Goal: Find contact information: Find contact information

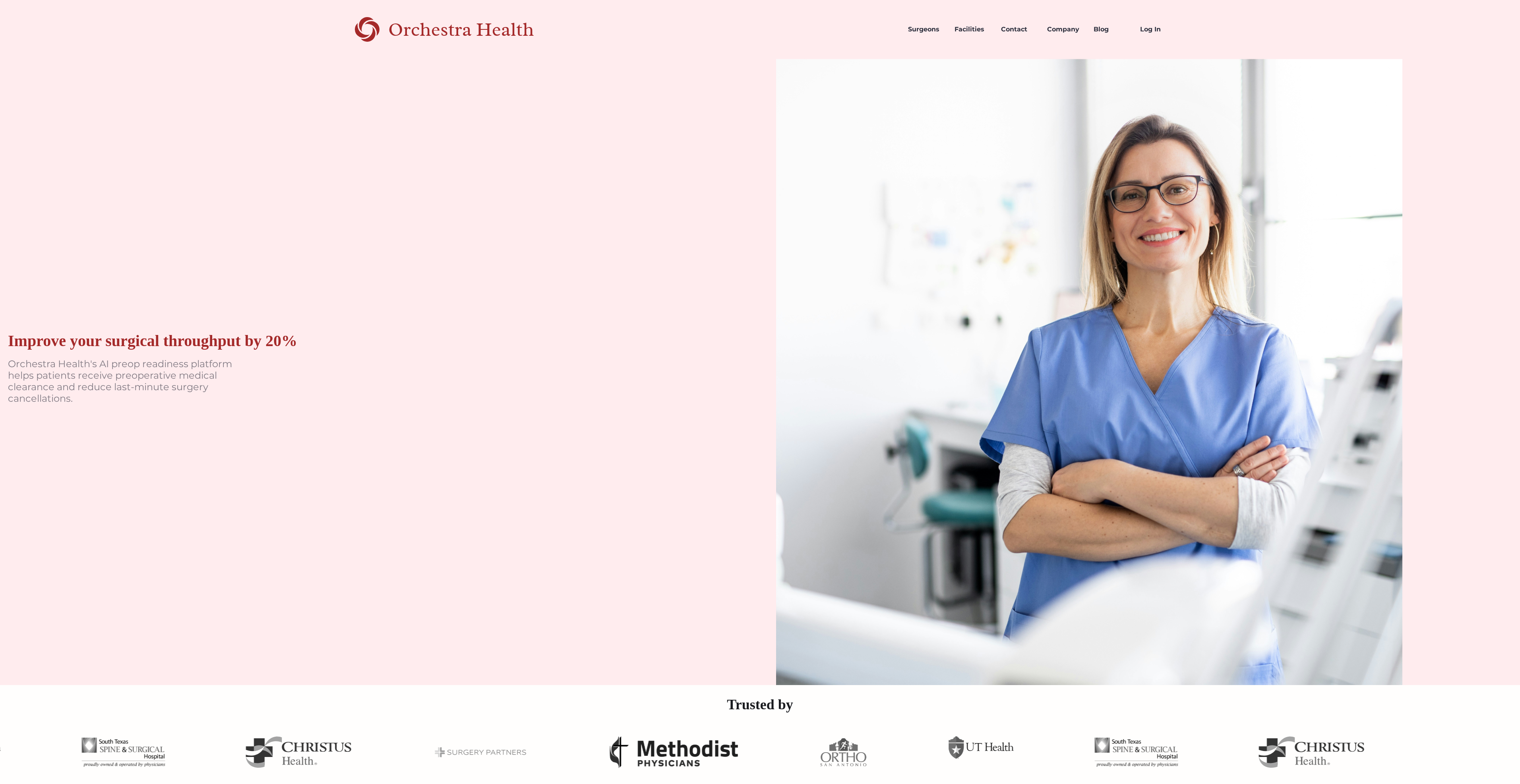
click at [1073, 30] on link "Company" at bounding box center [1064, 29] width 47 height 27
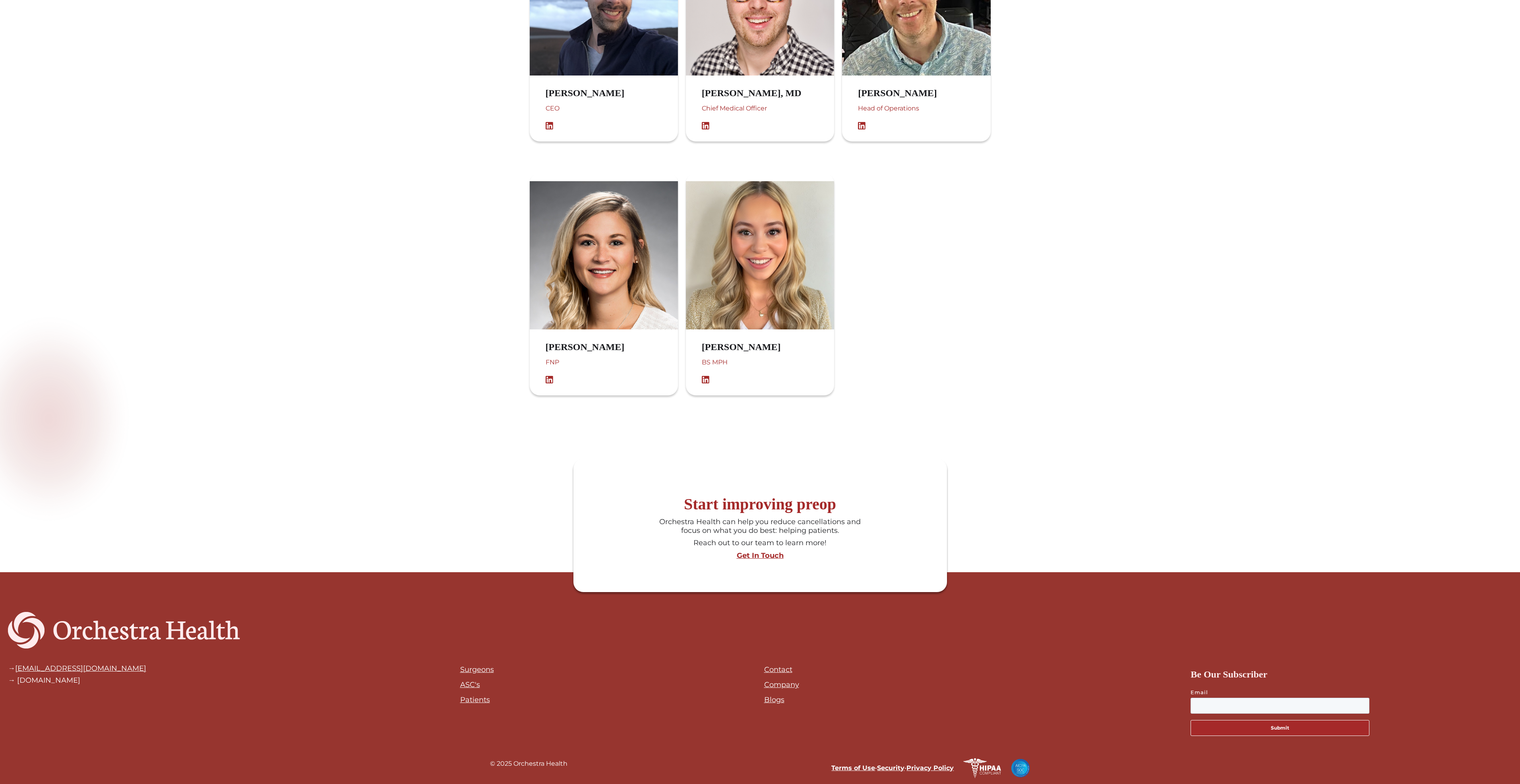
scroll to position [762, 0]
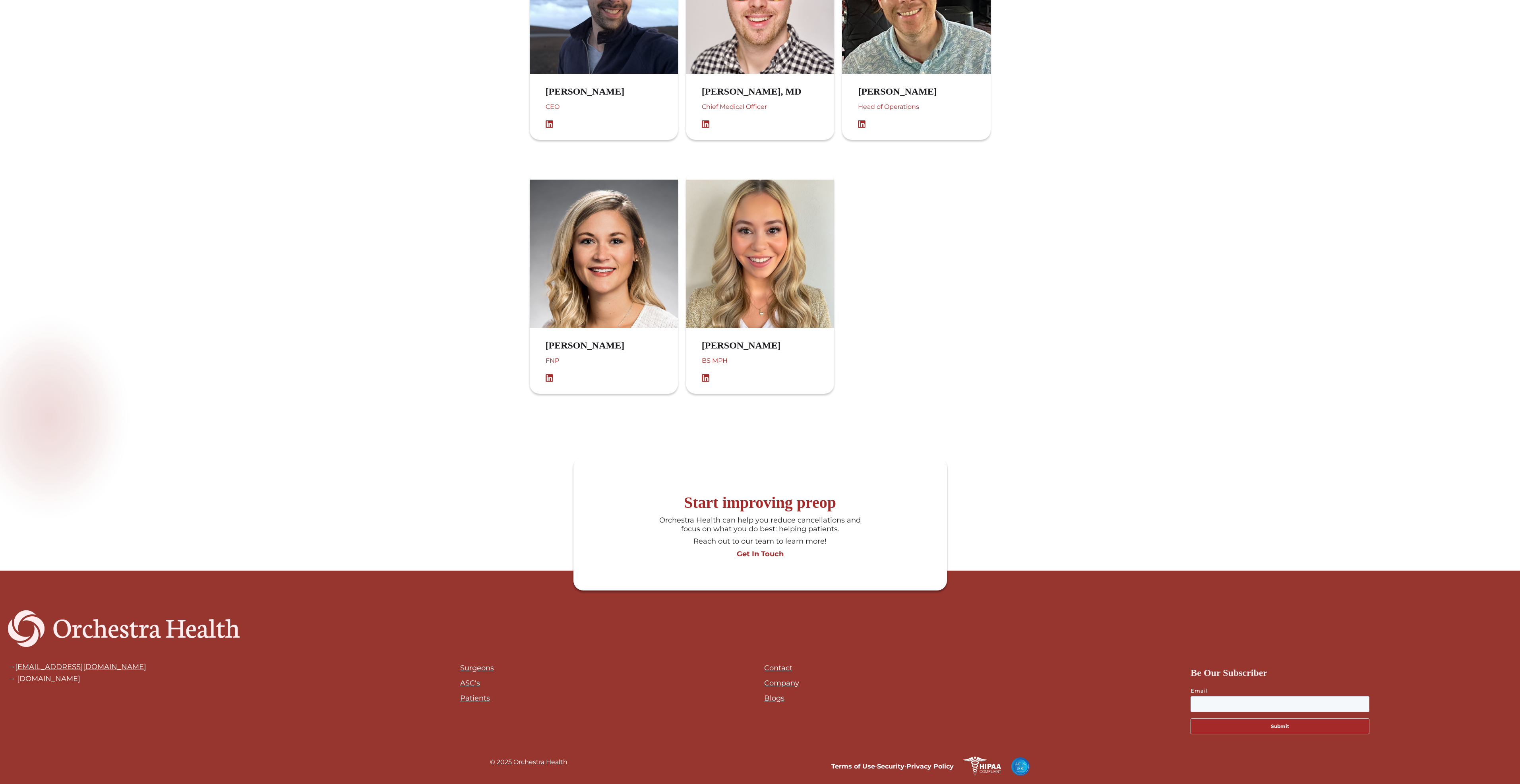
click at [756, 555] on div "Get In Touch" at bounding box center [761, 554] width 366 height 9
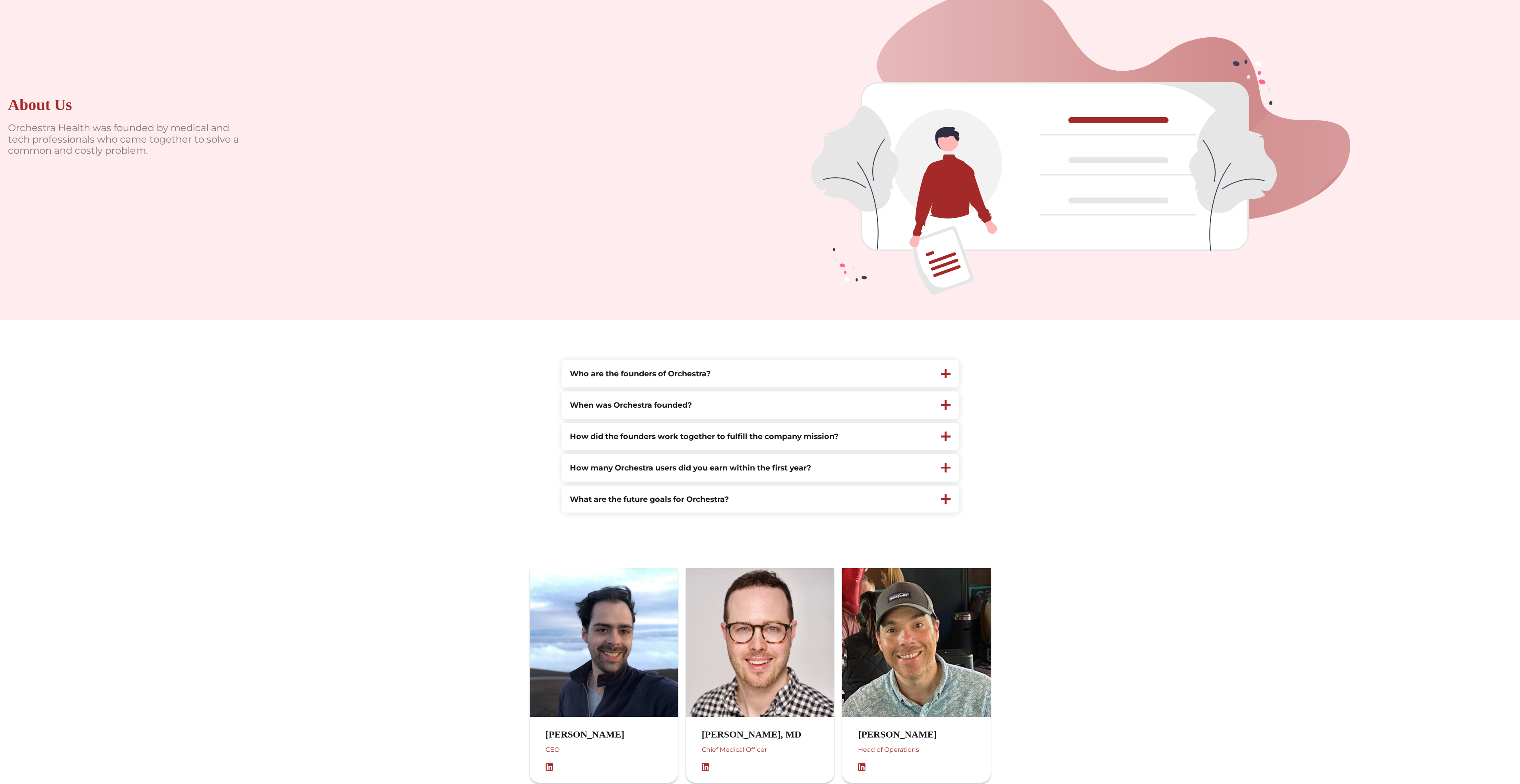
scroll to position [0, 0]
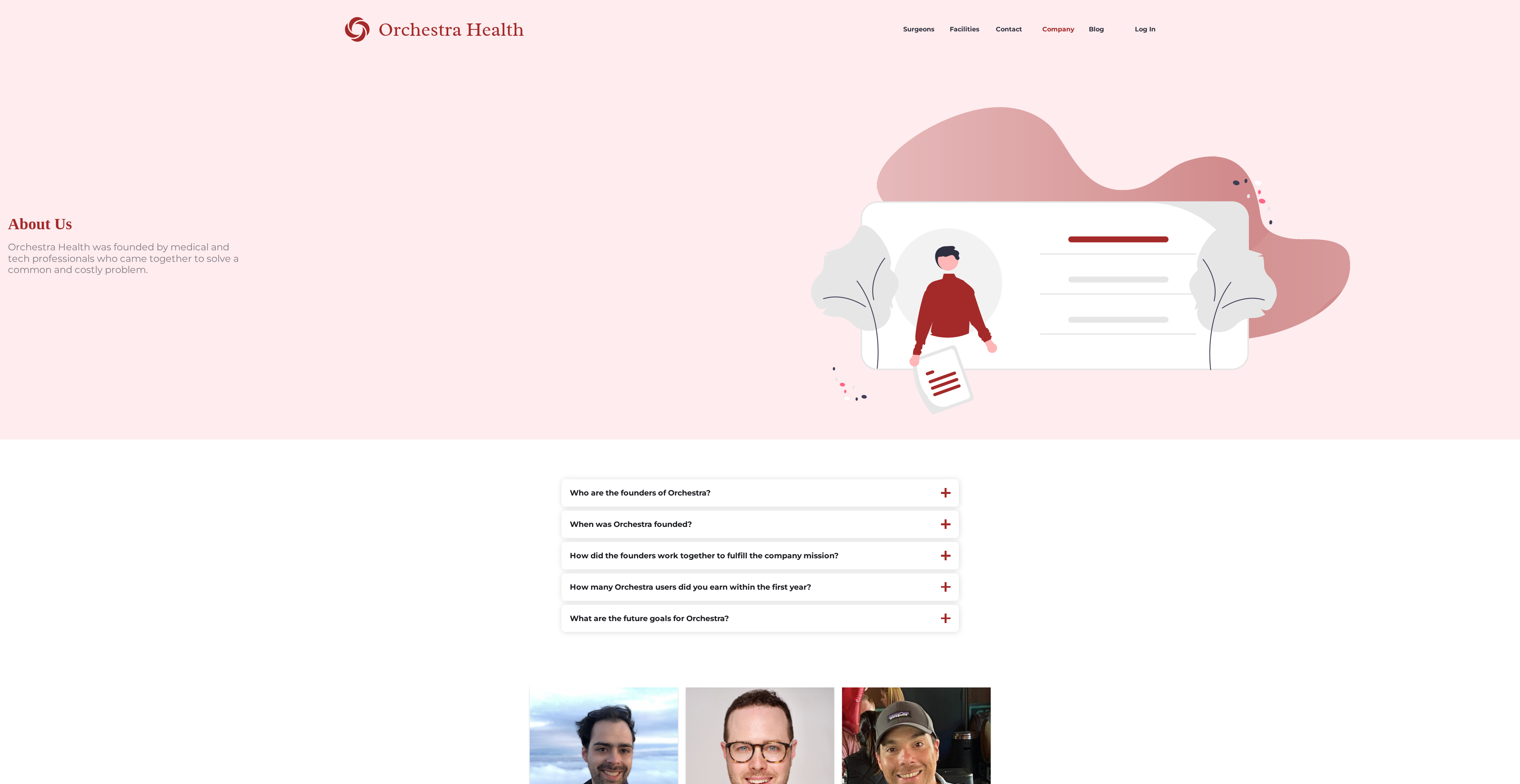
click at [1007, 30] on link "Contact" at bounding box center [1013, 29] width 47 height 27
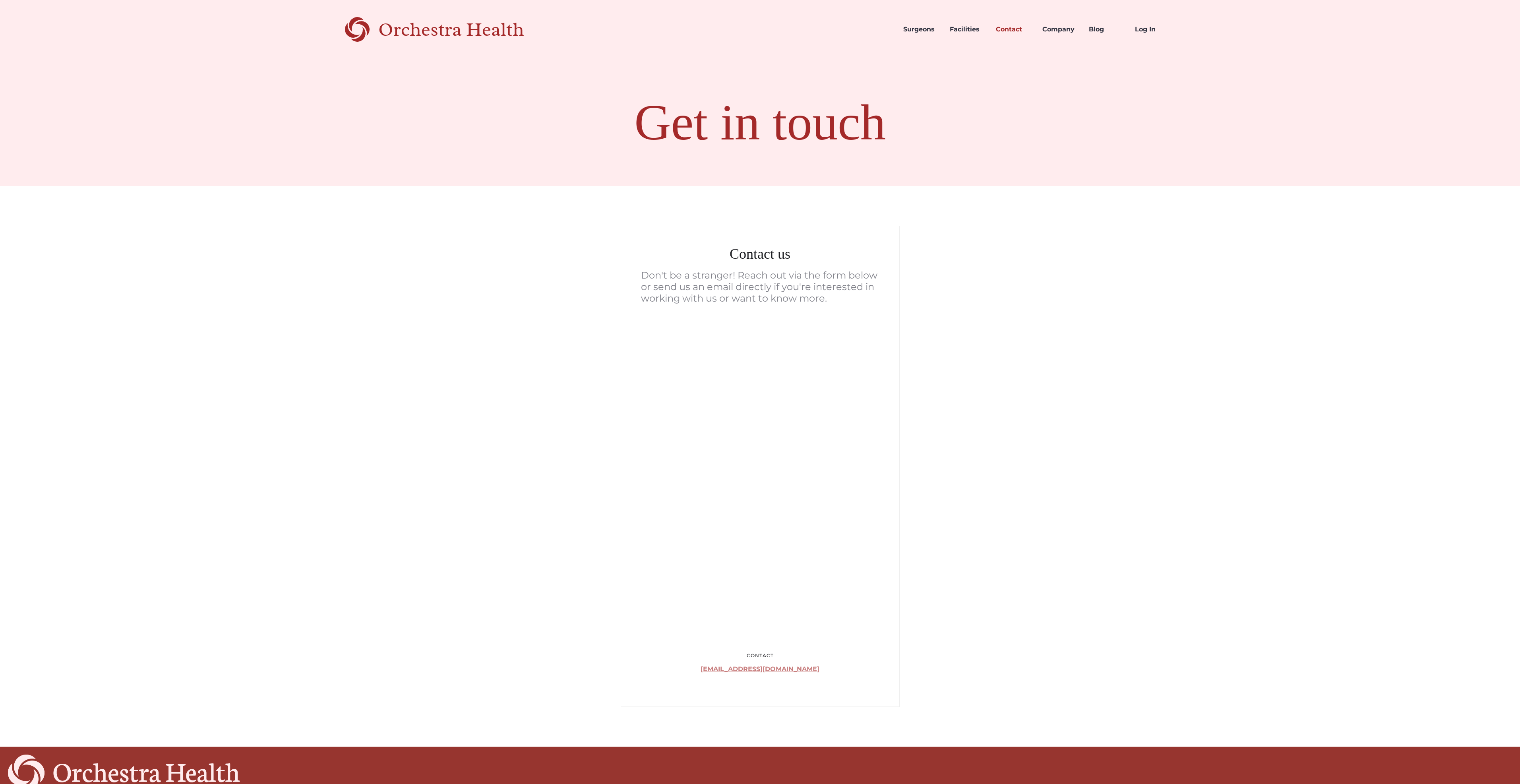
click at [417, 25] on div "Orchestra Health" at bounding box center [465, 29] width 173 height 17
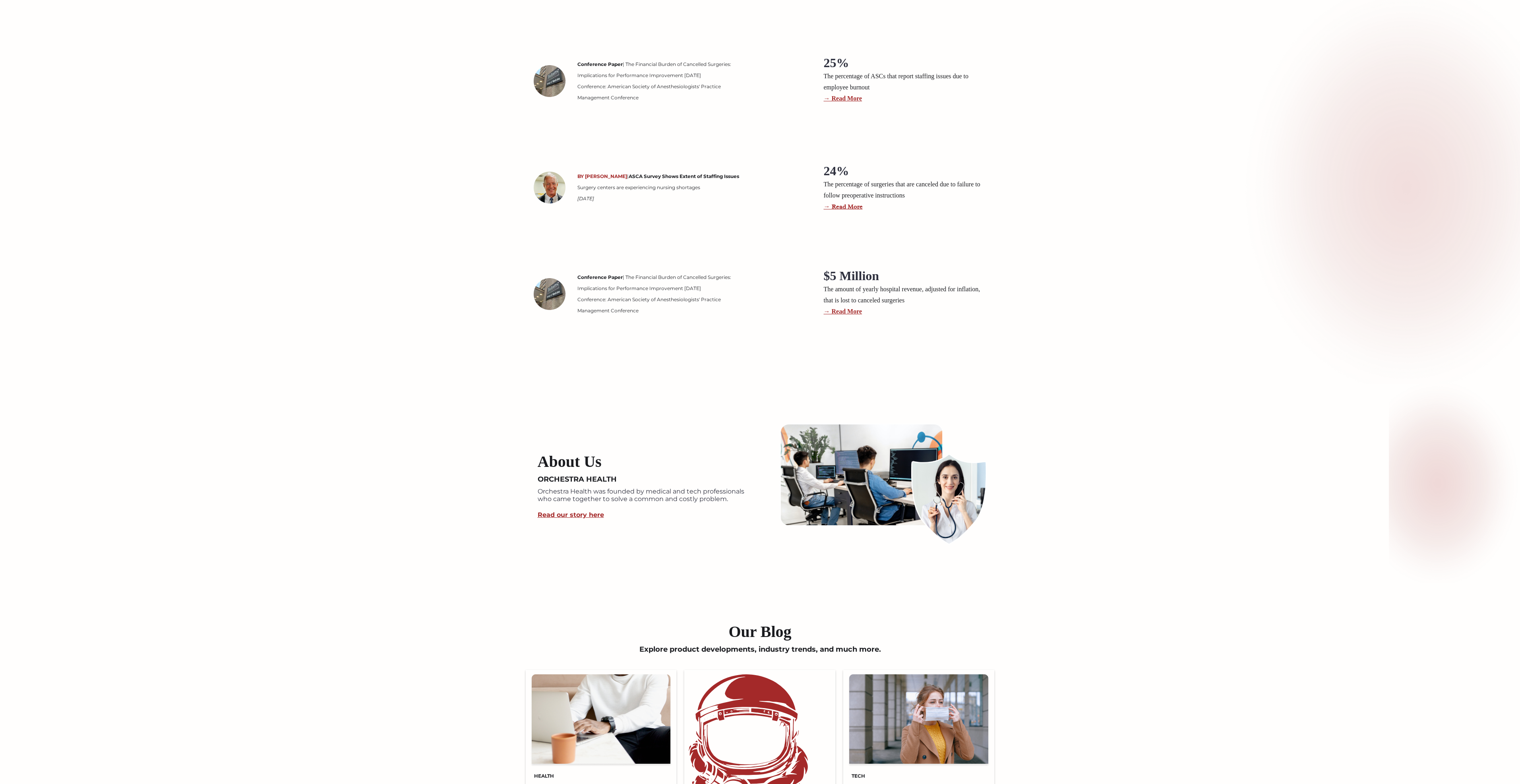
scroll to position [1629, 0]
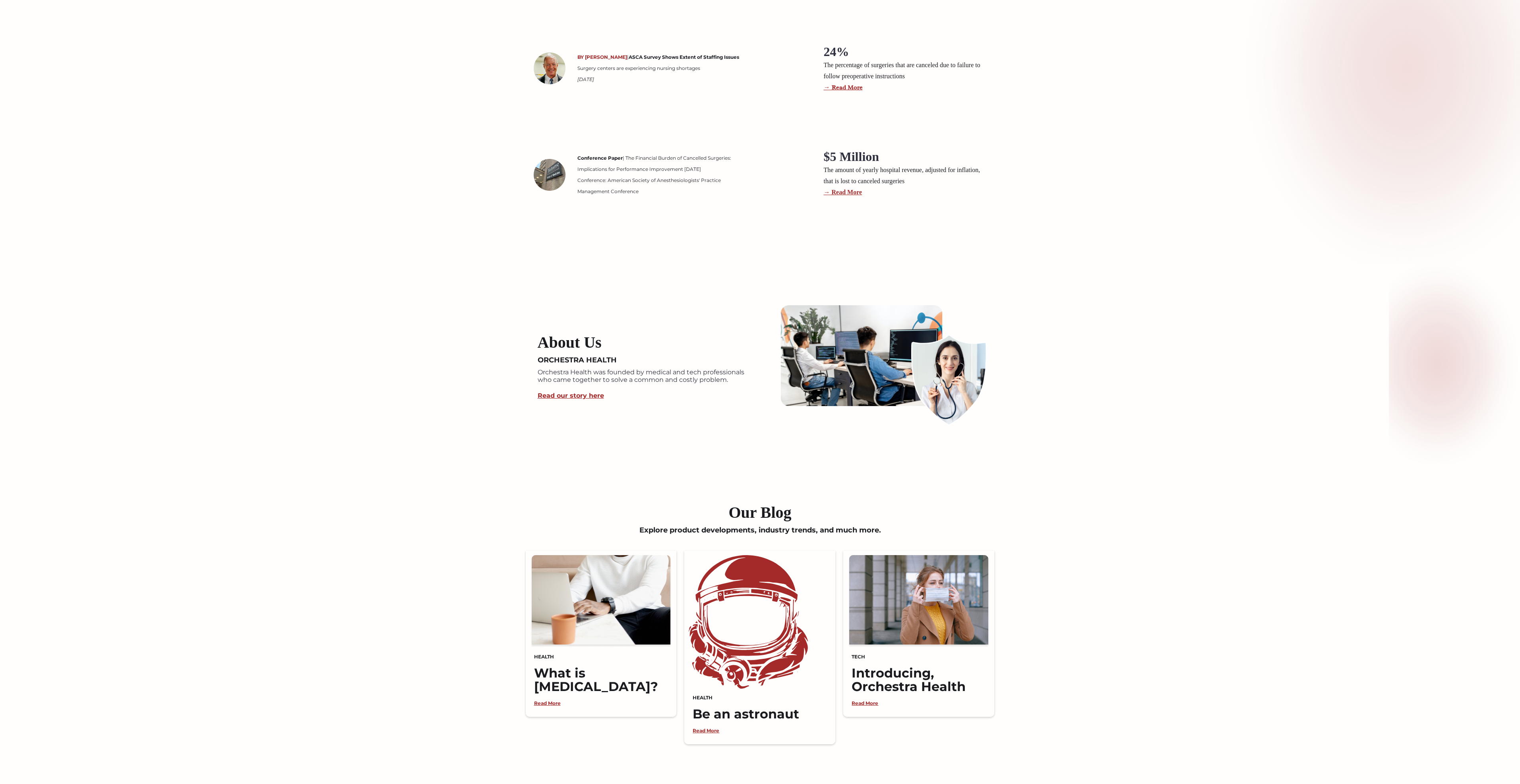
click at [586, 396] on link "Read our story here" at bounding box center [571, 395] width 66 height 8
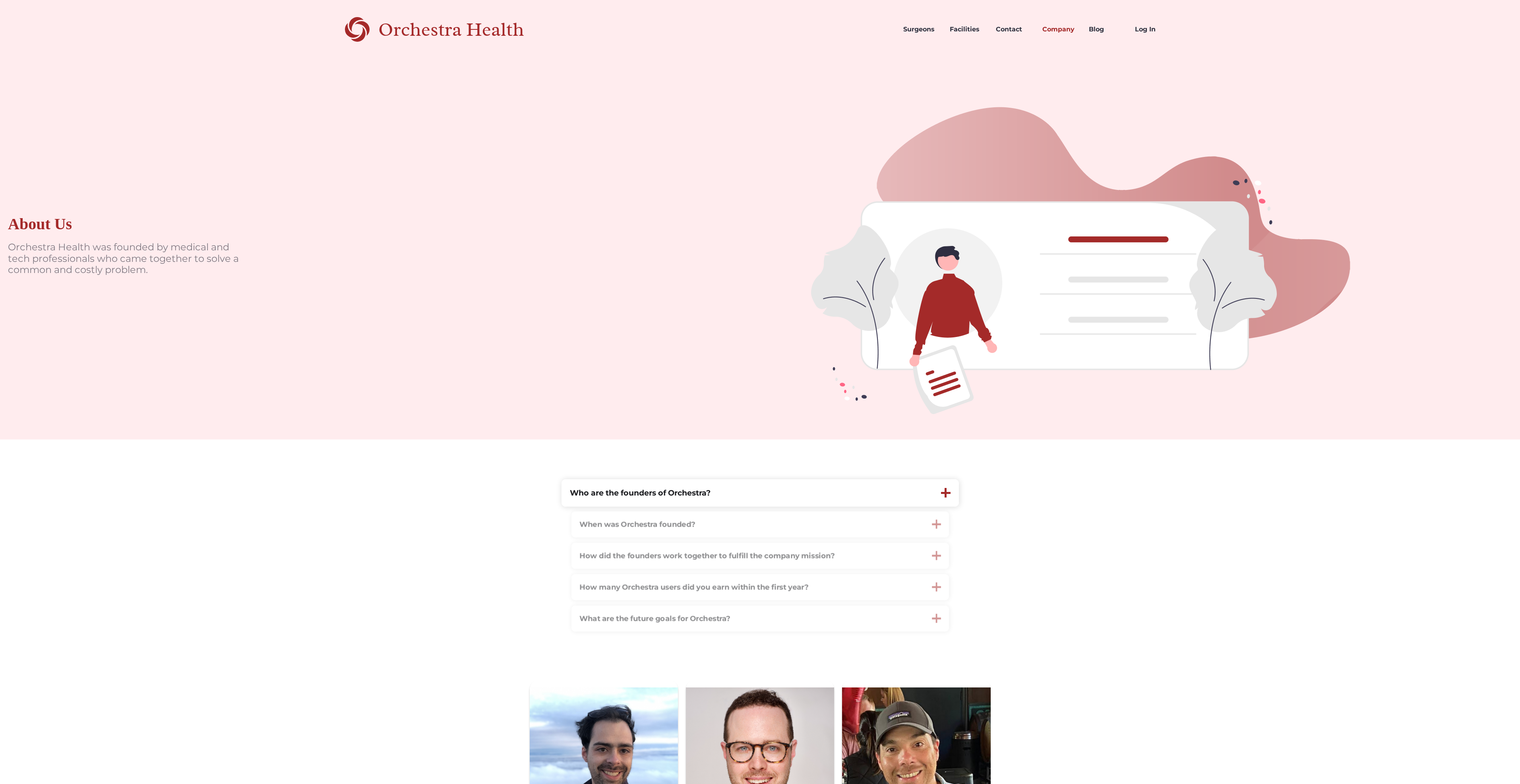
click at [945, 493] on div at bounding box center [945, 493] width 2 height 9
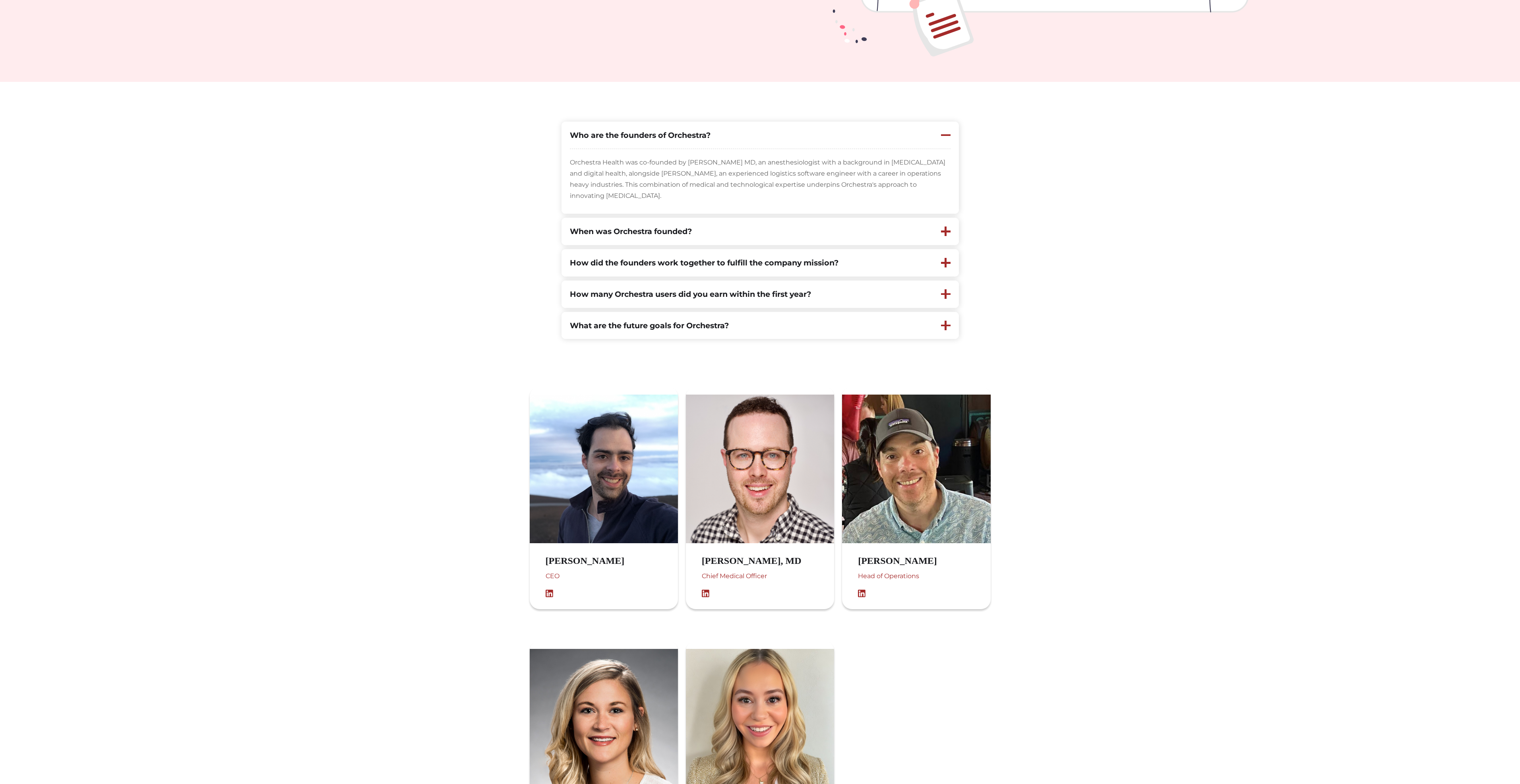
scroll to position [477, 0]
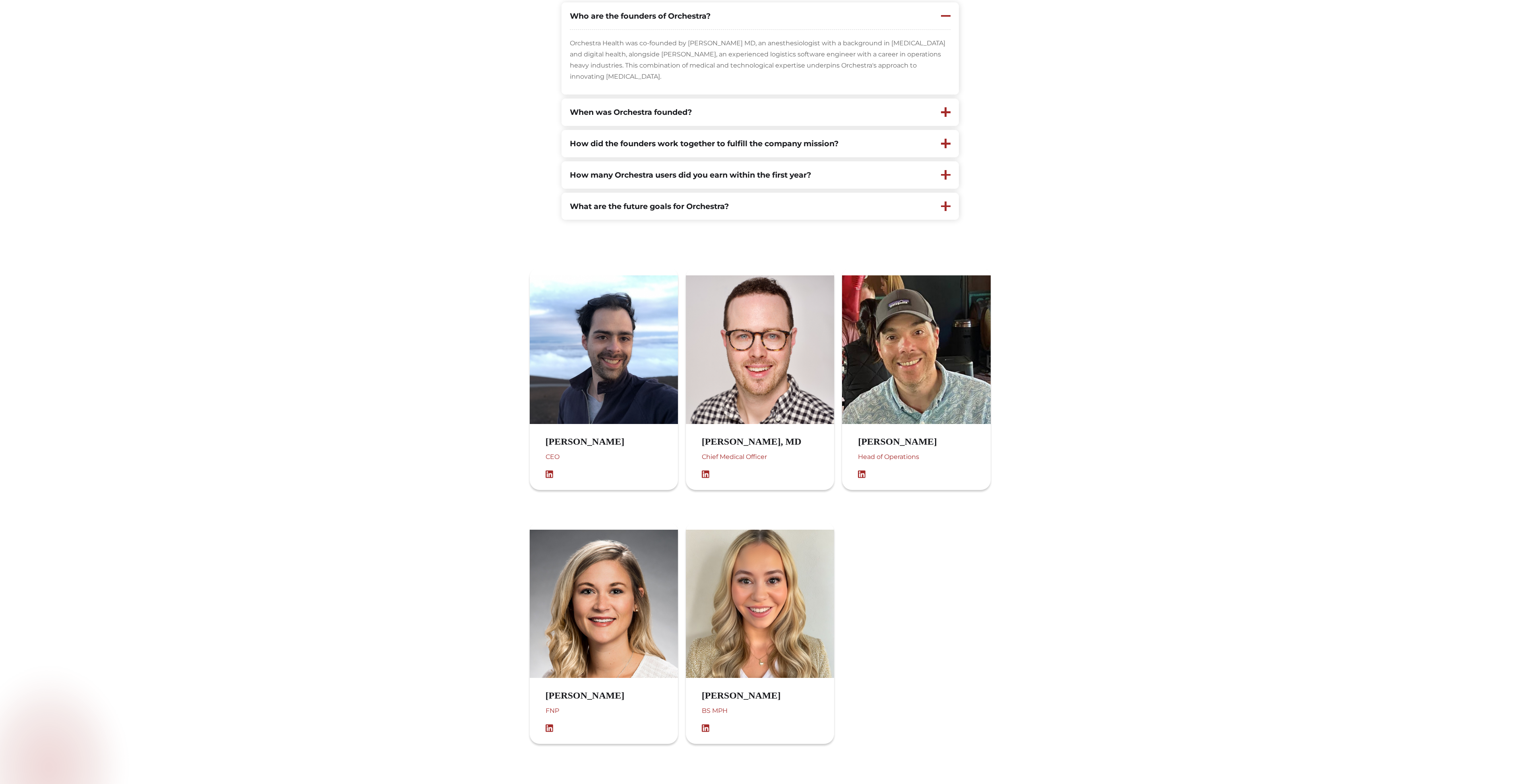
click at [703, 475] on img at bounding box center [707, 474] width 12 height 8
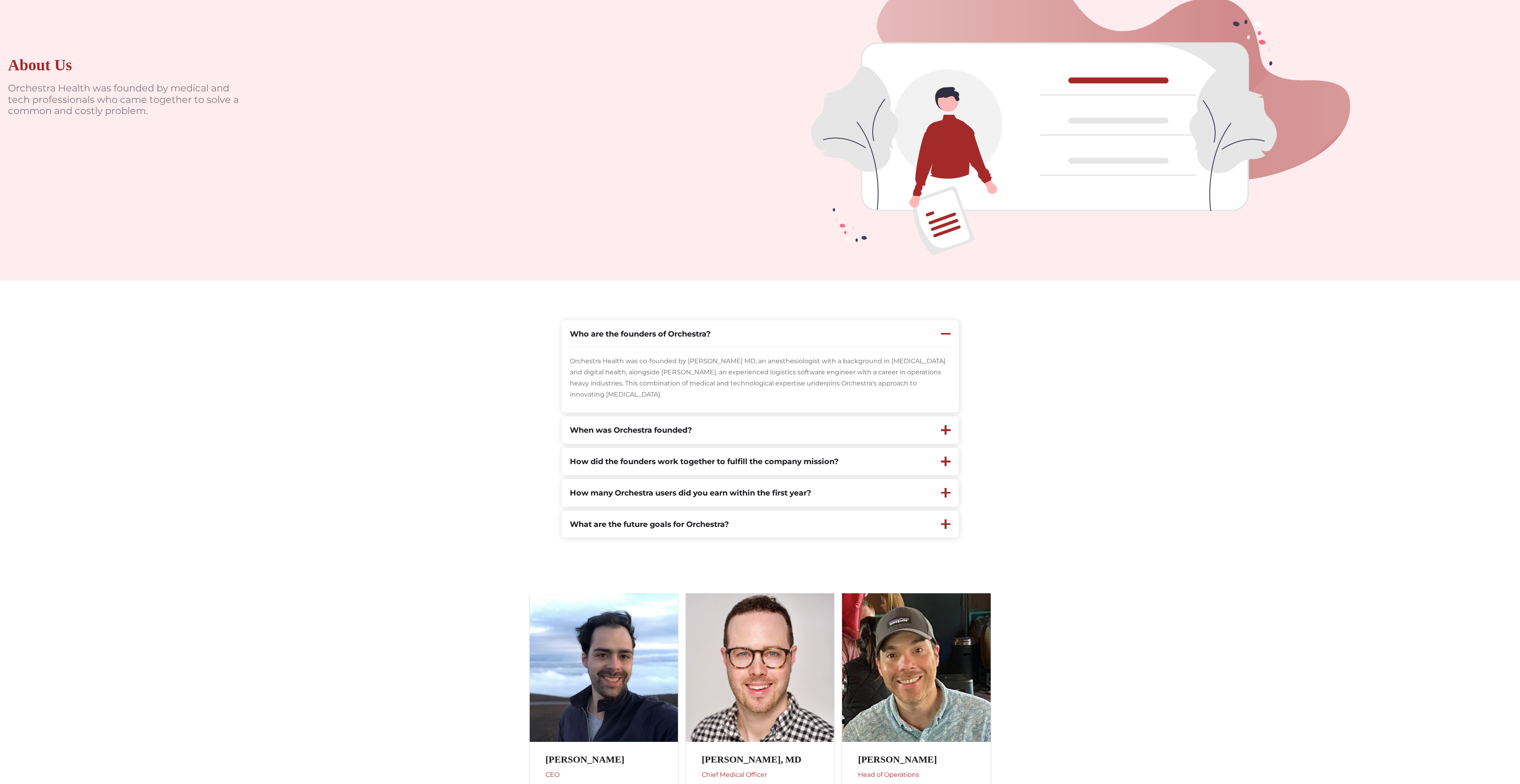
scroll to position [119, 0]
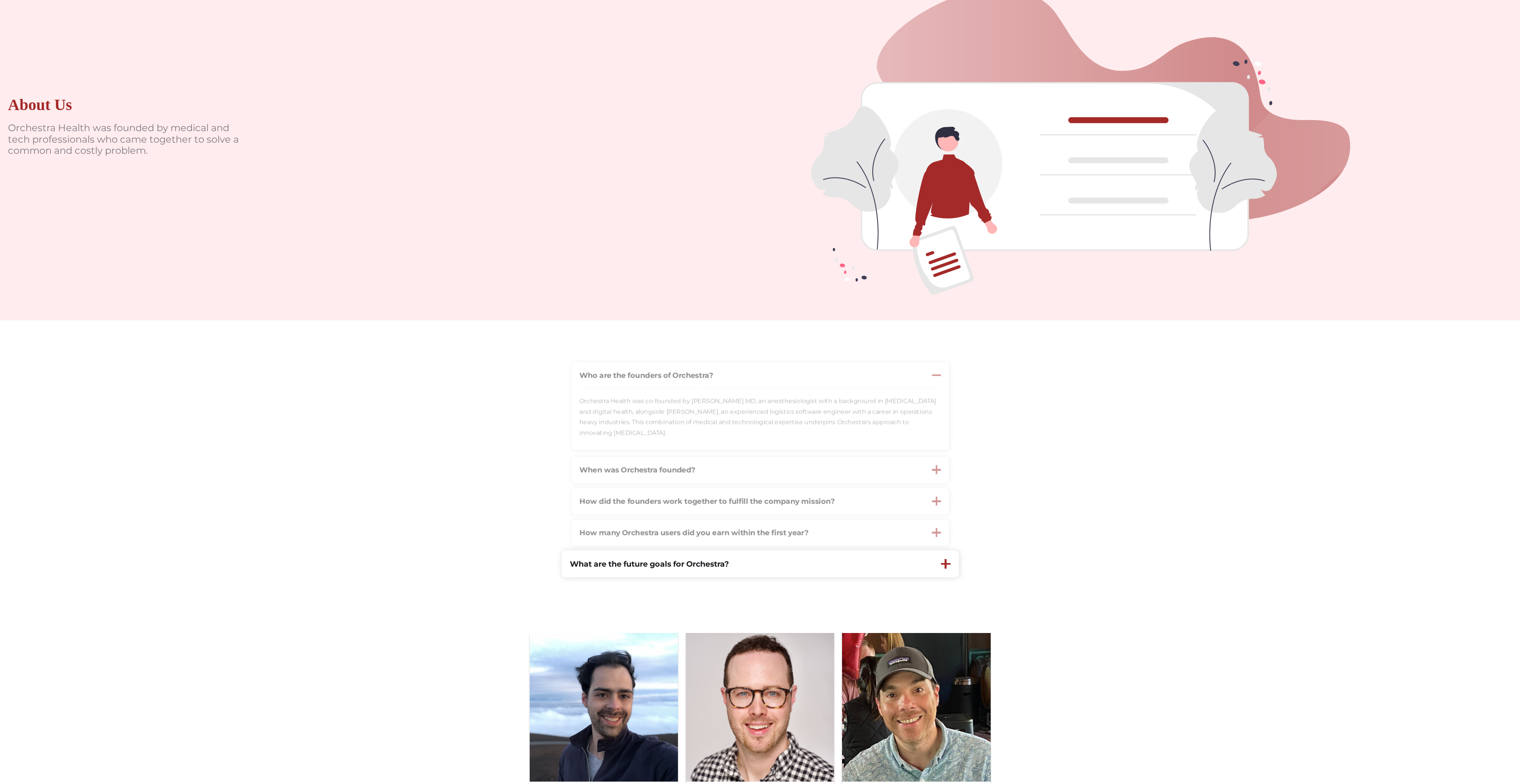
click at [948, 563] on div at bounding box center [946, 563] width 9 height 2
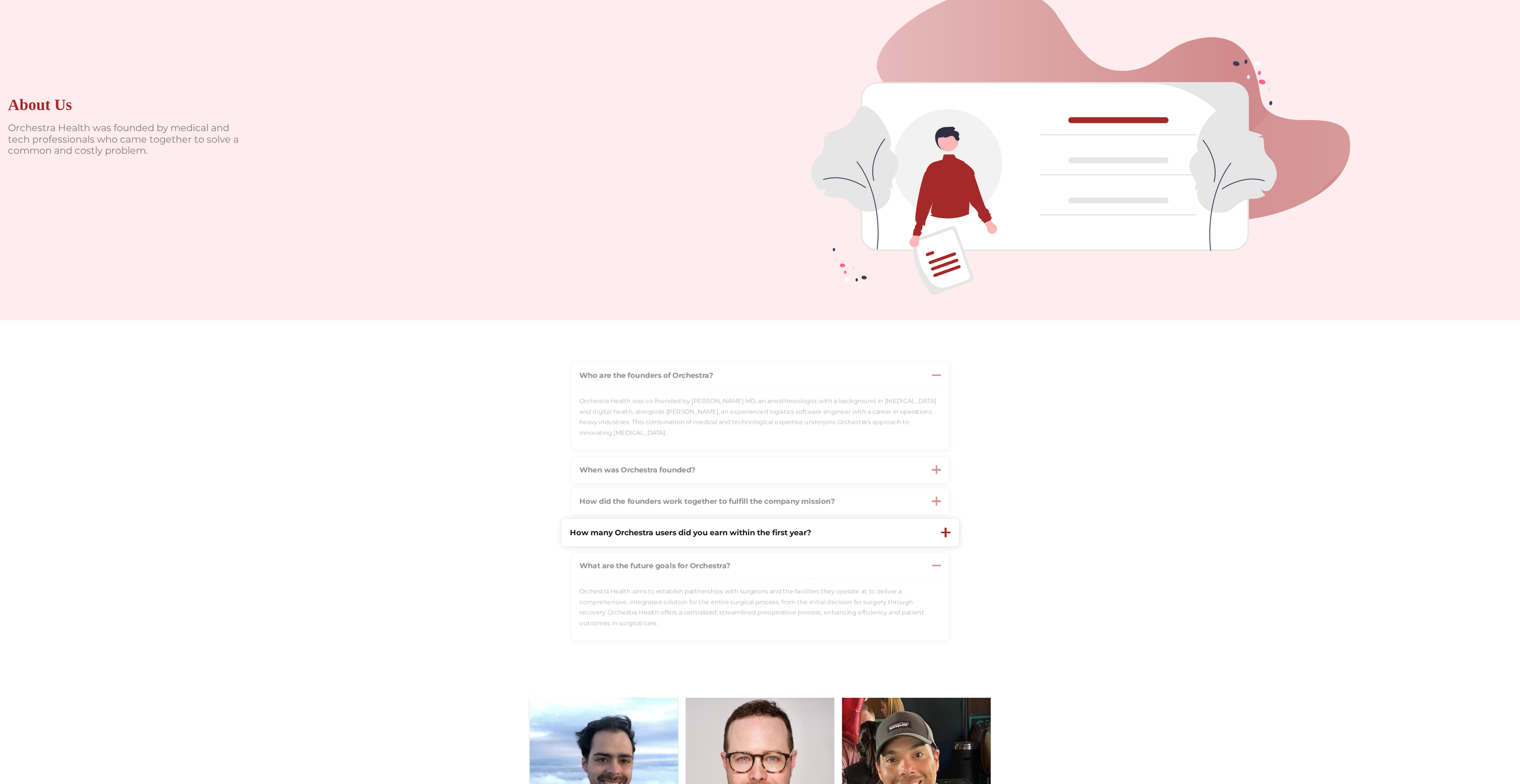
click at [946, 532] on div at bounding box center [945, 532] width 2 height 9
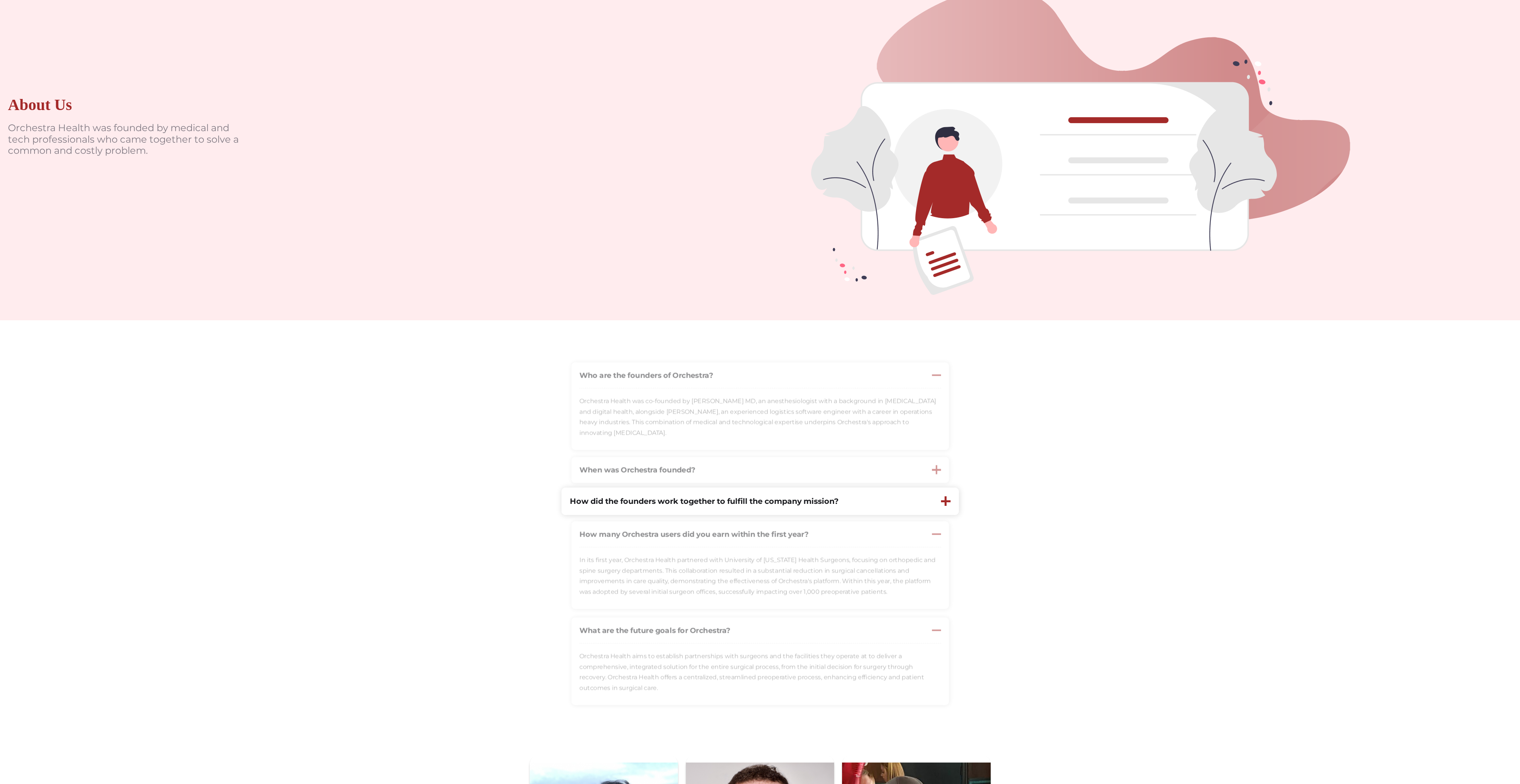
click at [941, 498] on div at bounding box center [946, 501] width 9 height 9
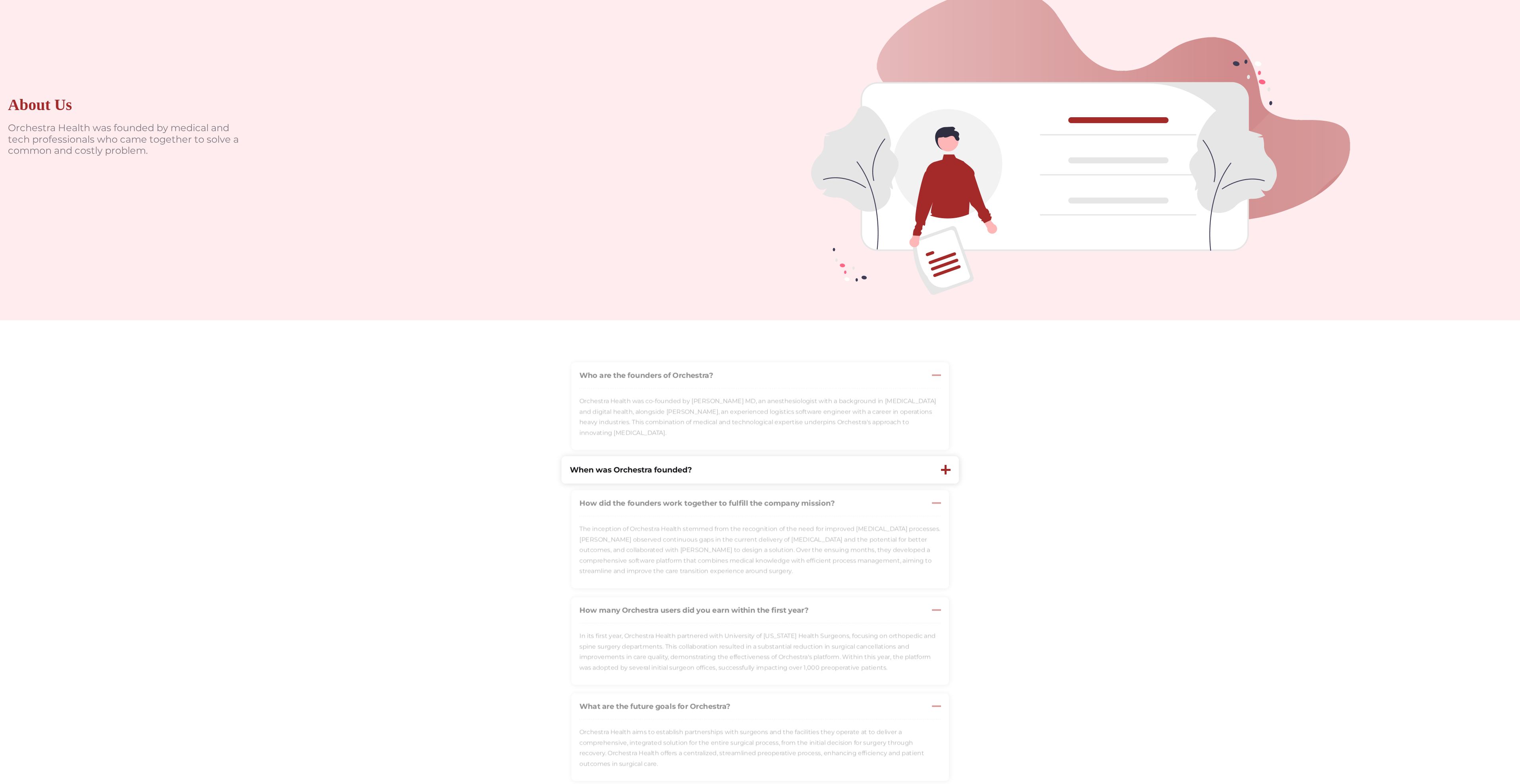
click at [944, 467] on div at bounding box center [946, 470] width 9 height 9
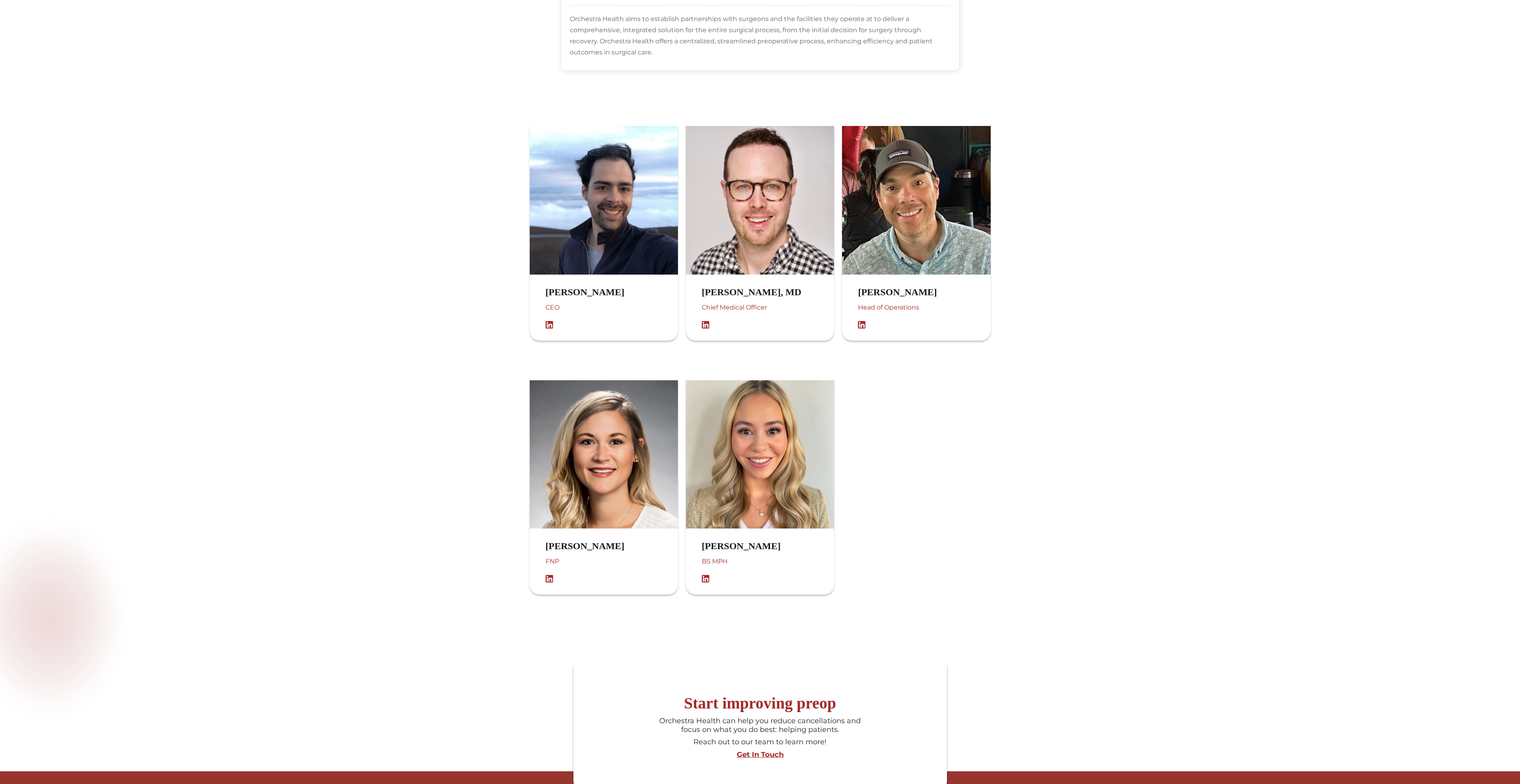
scroll to position [914, 0]
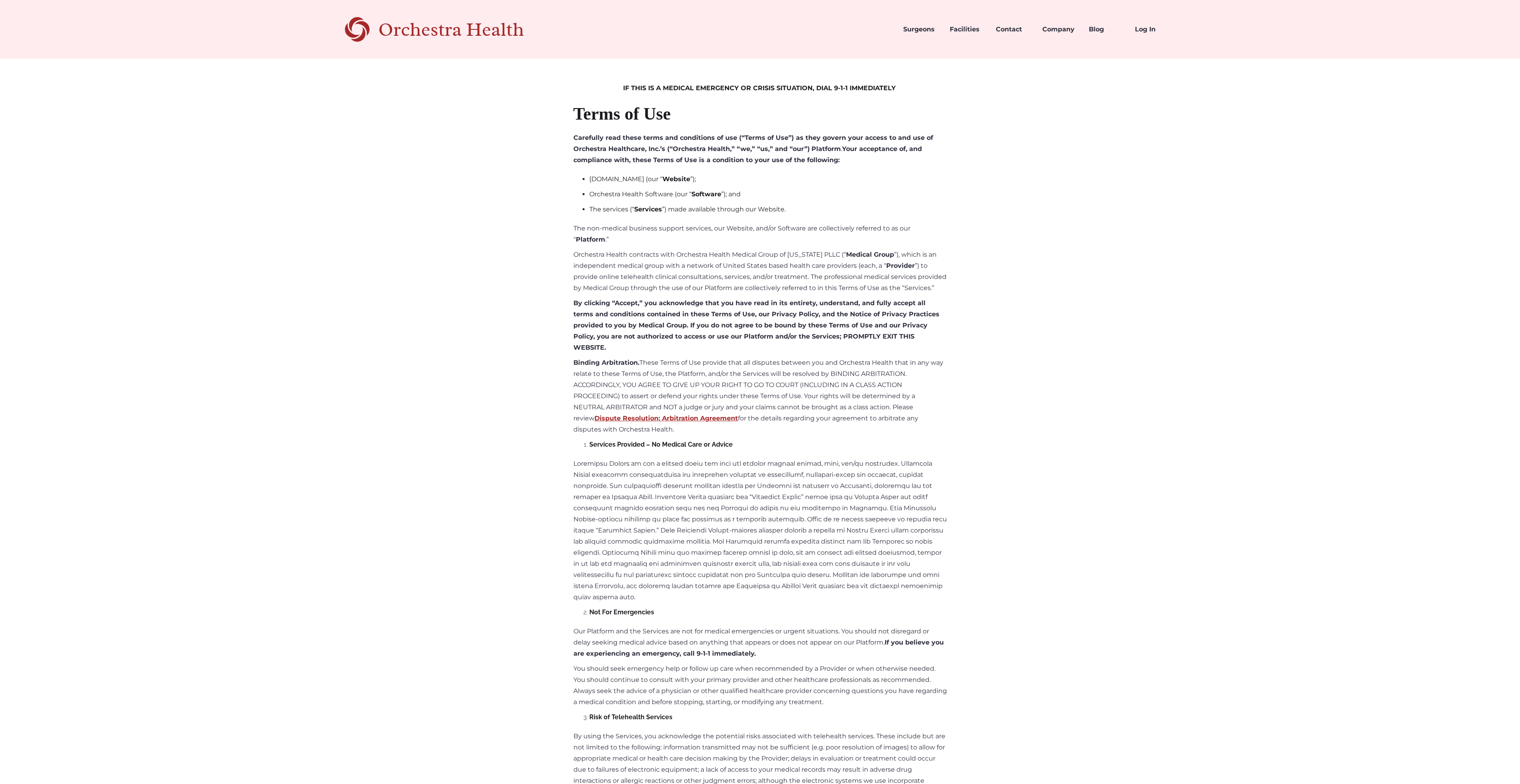
click at [1014, 27] on link "Contact" at bounding box center [1013, 29] width 47 height 27
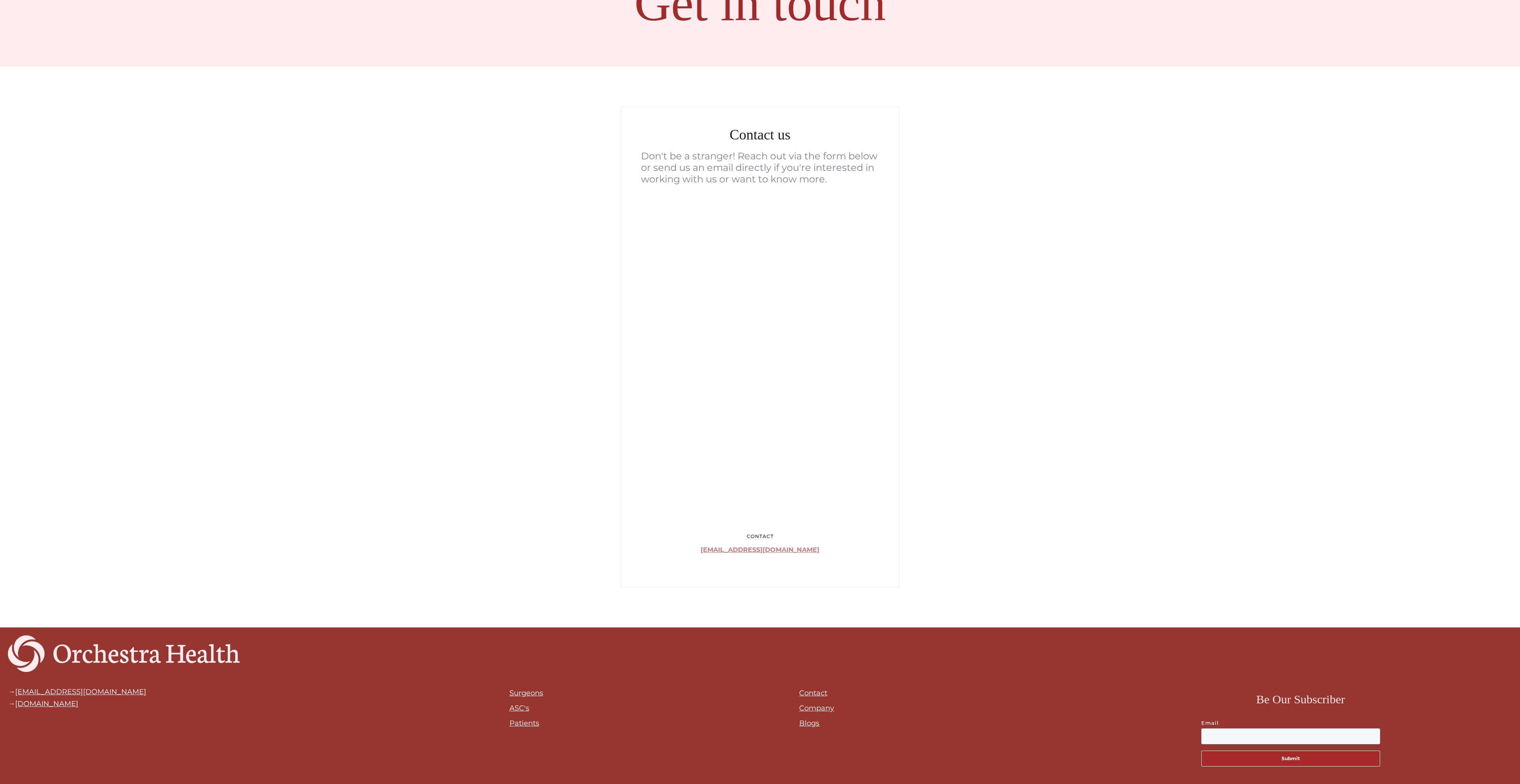
scroll to position [143, 0]
